Goal: Navigation & Orientation: Find specific page/section

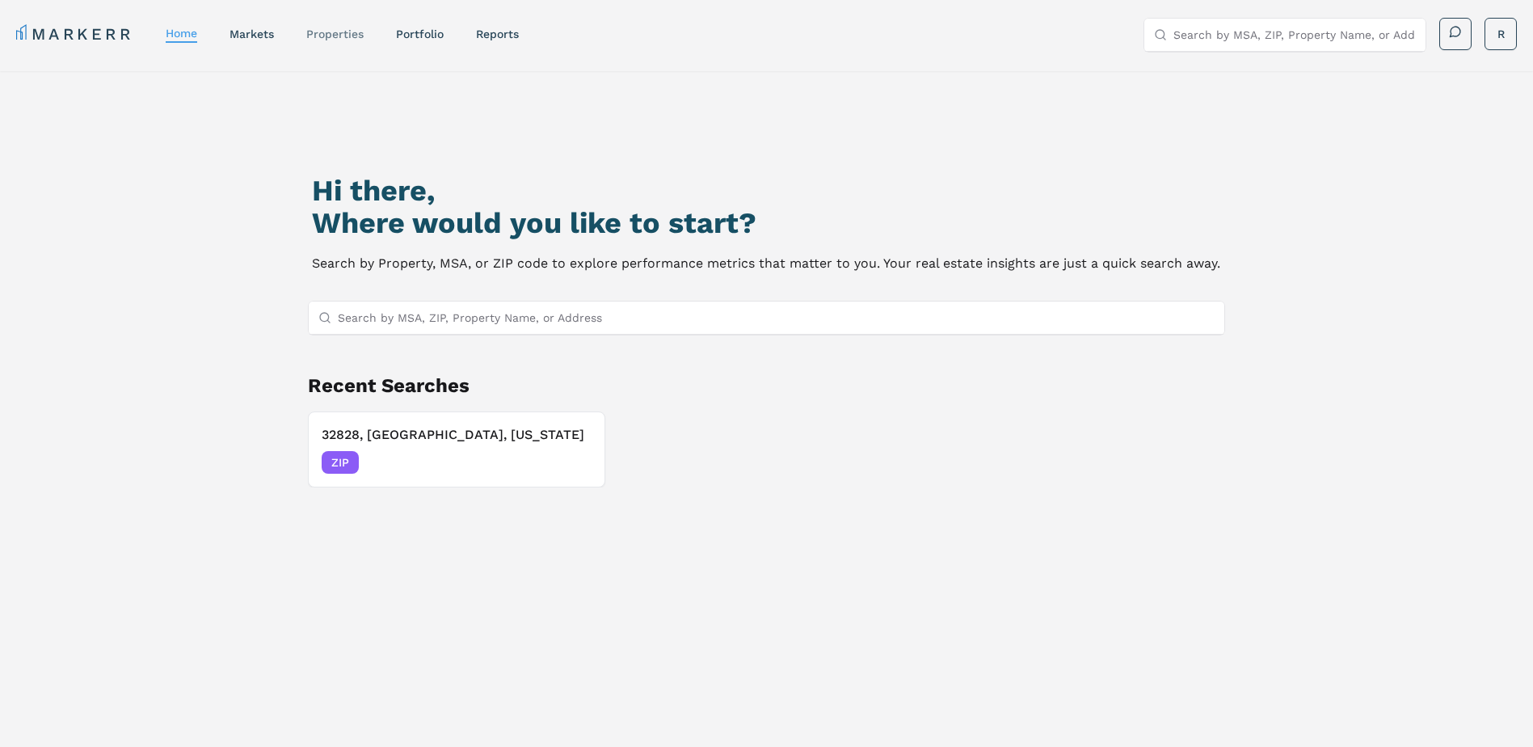
click at [337, 36] on link "properties" at bounding box center [334, 33] width 57 height 13
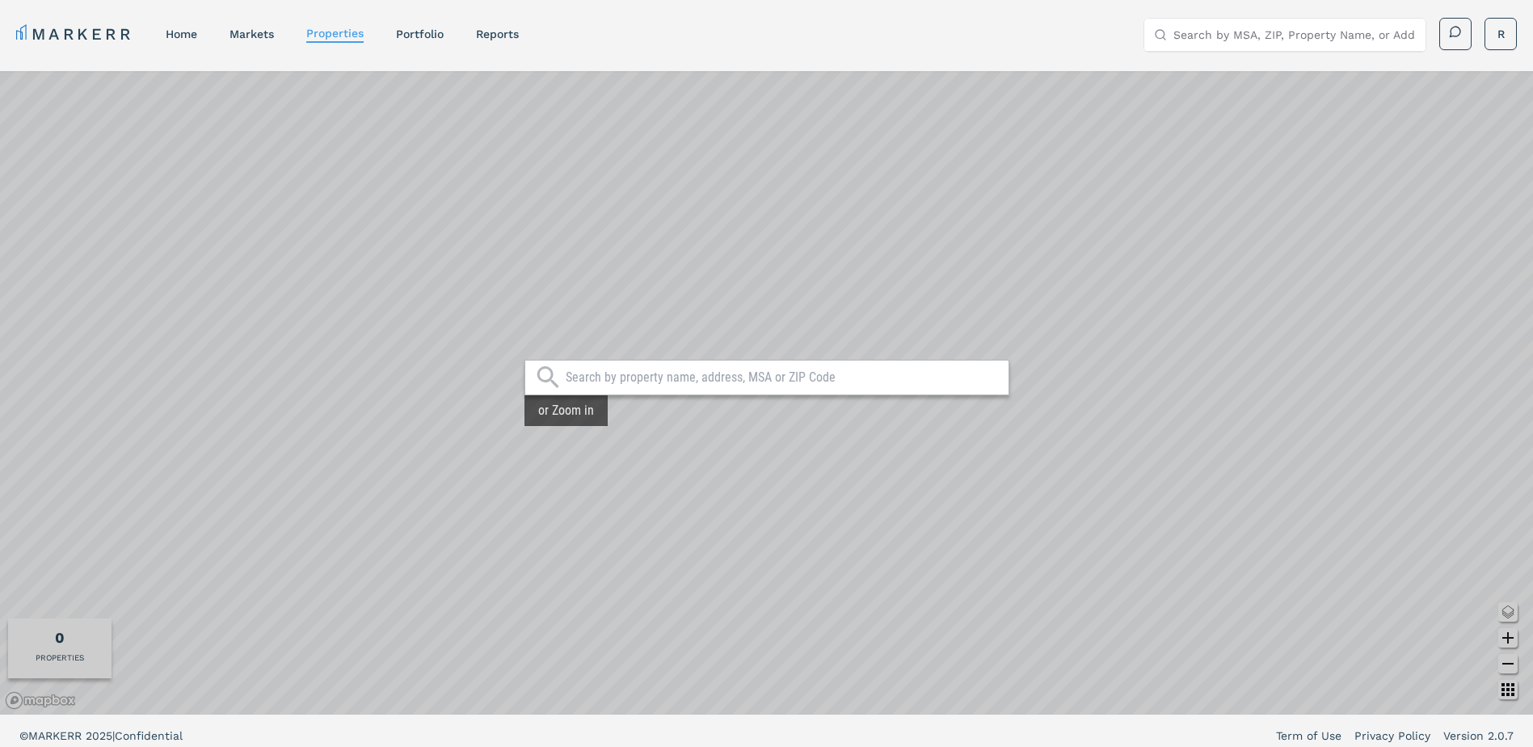
click at [221, 36] on nav "MARKERR home markets properties Portfolio reports" at bounding box center [267, 34] width 503 height 23
click at [440, 40] on link "Portfolio" at bounding box center [420, 33] width 48 height 13
